Goal: Task Accomplishment & Management: Manage account settings

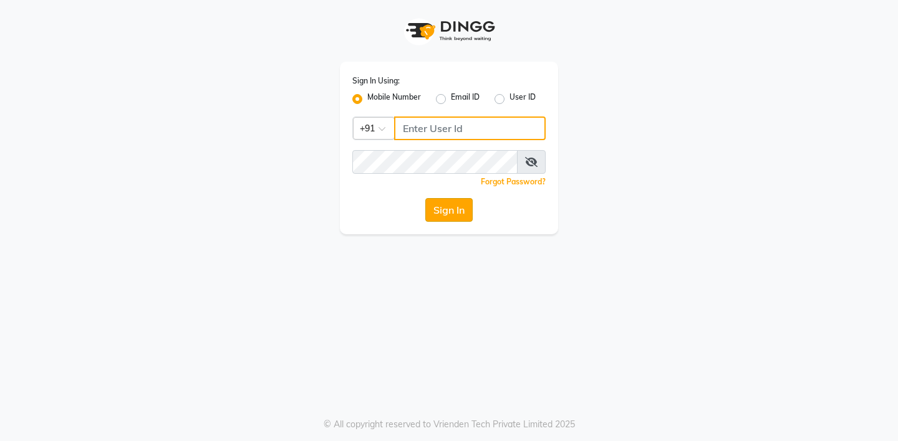
type input "8390500011"
click at [444, 210] on button "Sign In" at bounding box center [448, 210] width 47 height 24
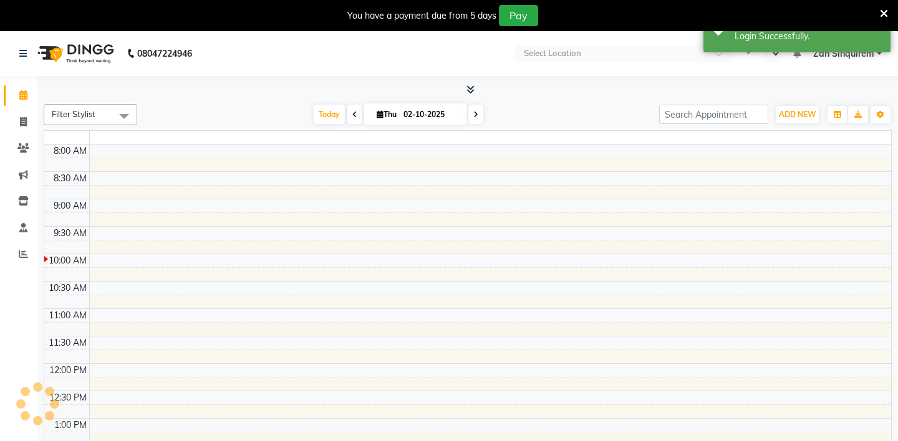
select select "en"
